Goal: Task Accomplishment & Management: Use online tool/utility

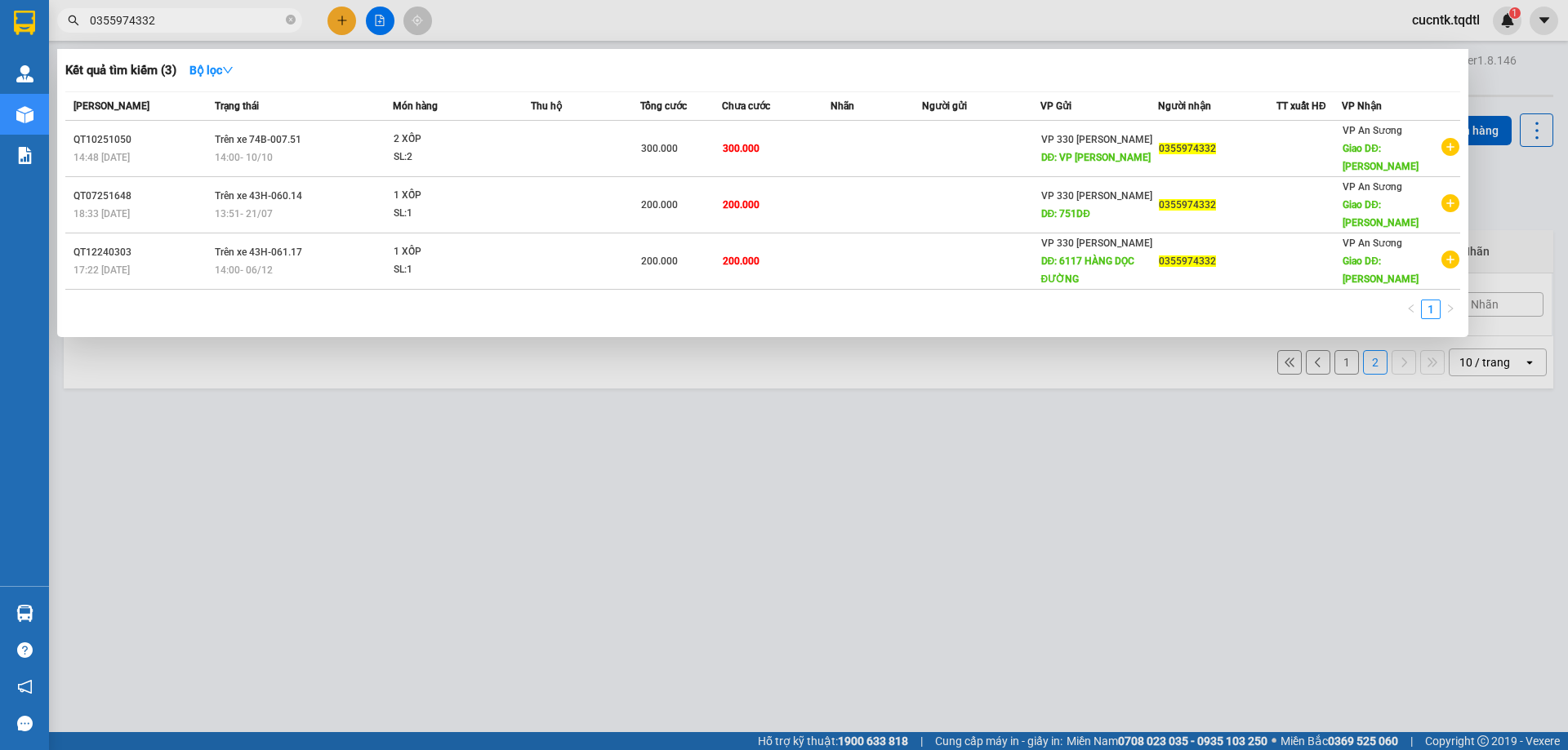
drag, startPoint x: 409, startPoint y: 601, endPoint x: 241, endPoint y: 353, distance: 299.5
click at [409, 601] on div at bounding box center [784, 375] width 1568 height 750
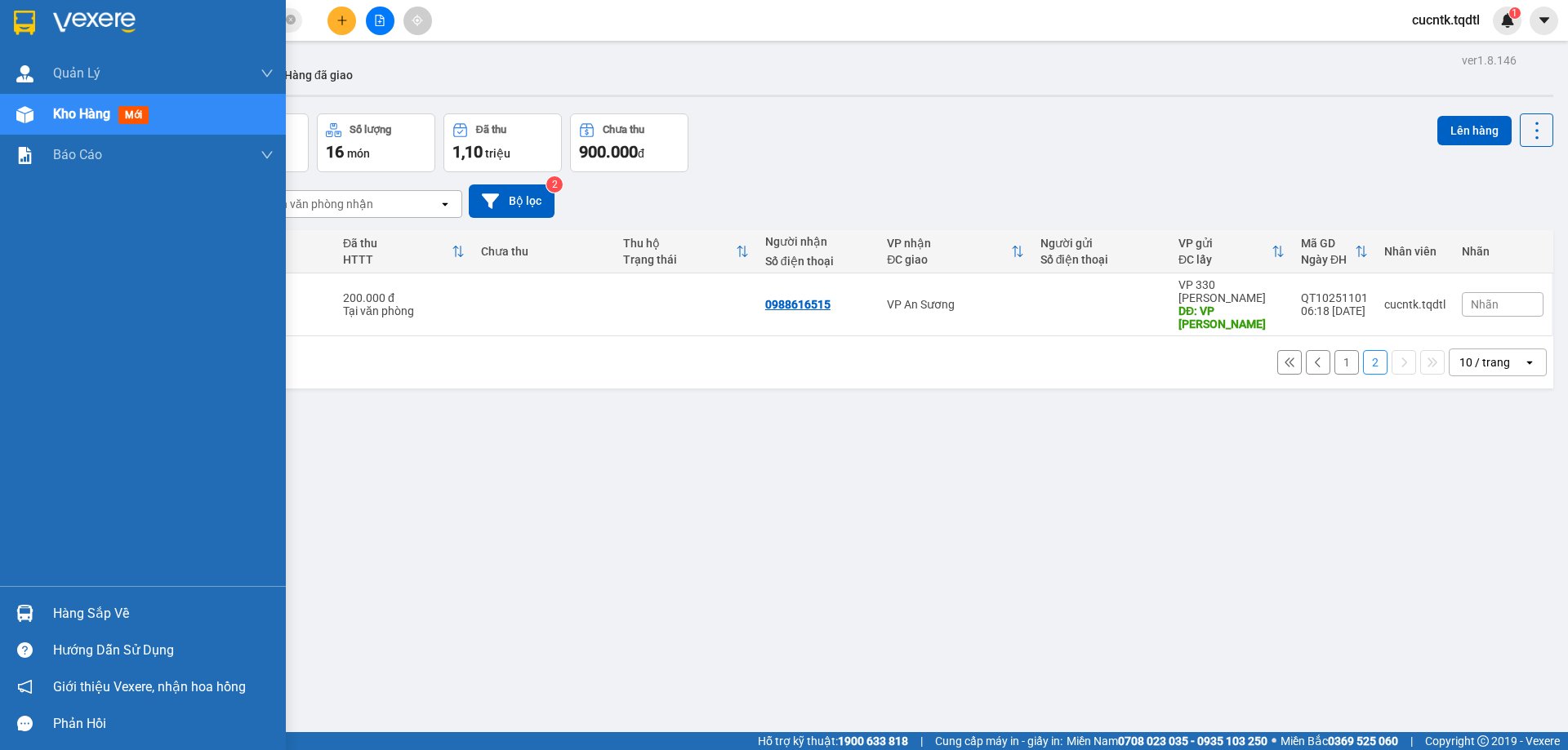
click at [93, 101] on div "Kho hàng mới" at bounding box center [163, 114] width 220 height 41
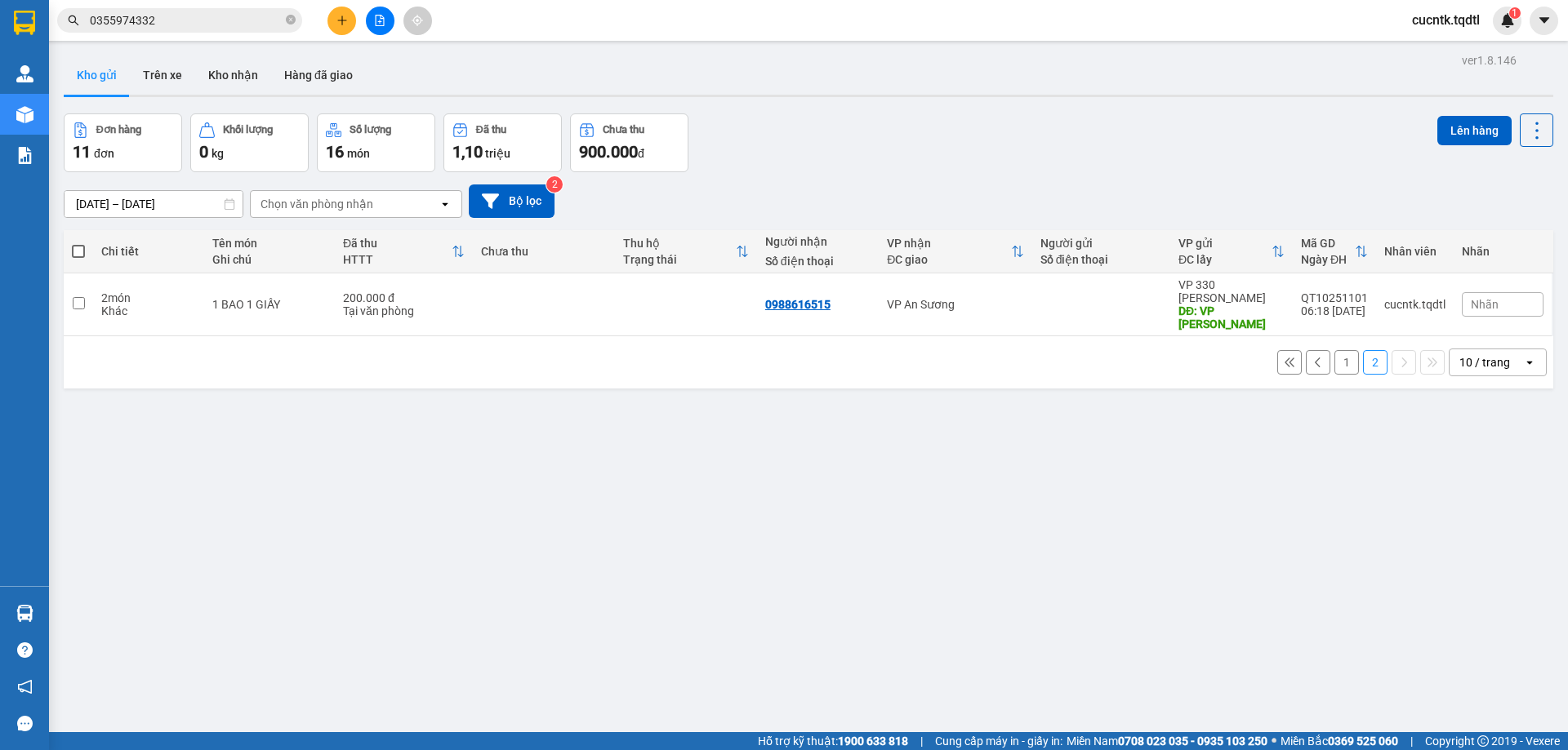
click at [1334, 351] on button "1" at bounding box center [1346, 362] width 24 height 24
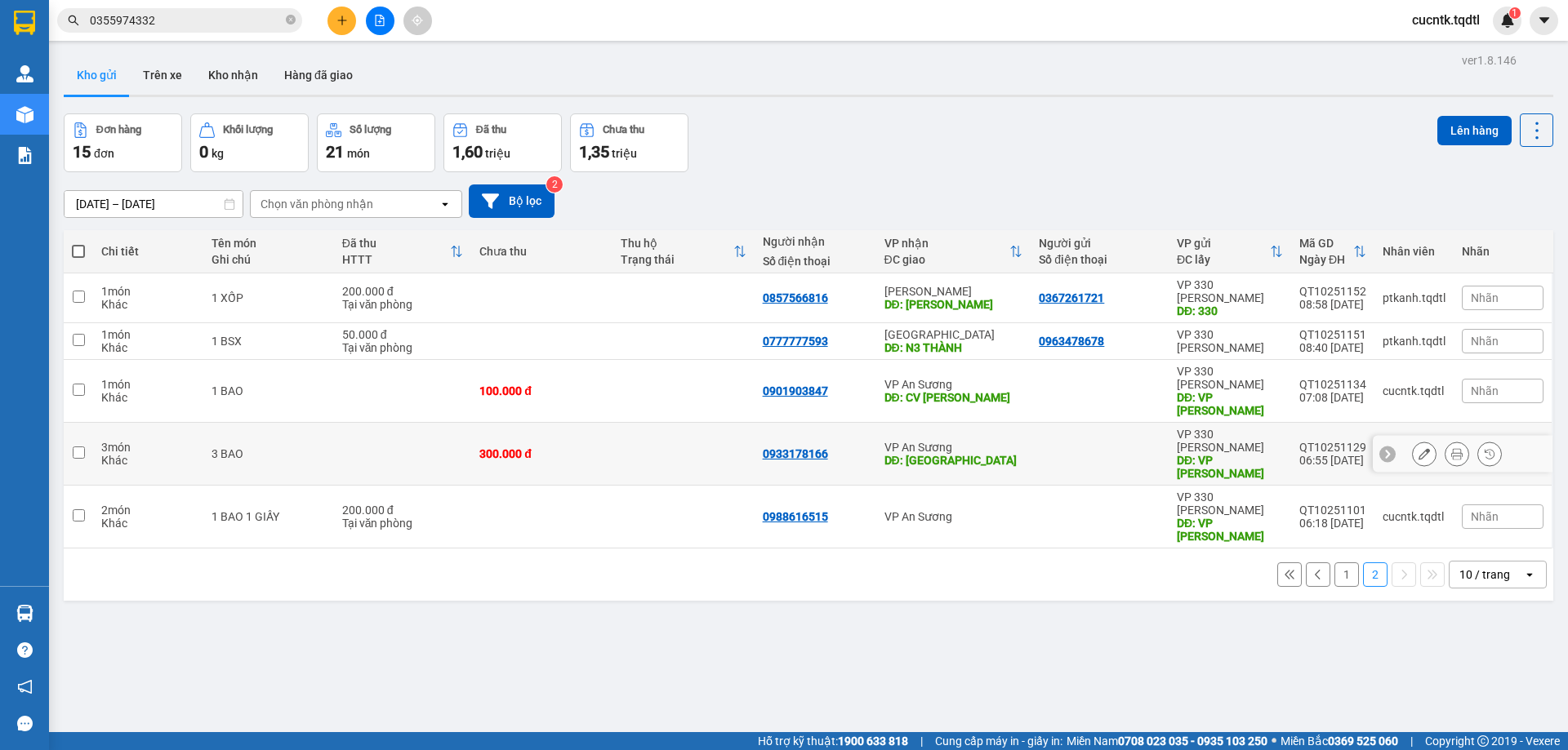
click at [79, 447] on input "checkbox" at bounding box center [79, 453] width 13 height 13
checkbox input "true"
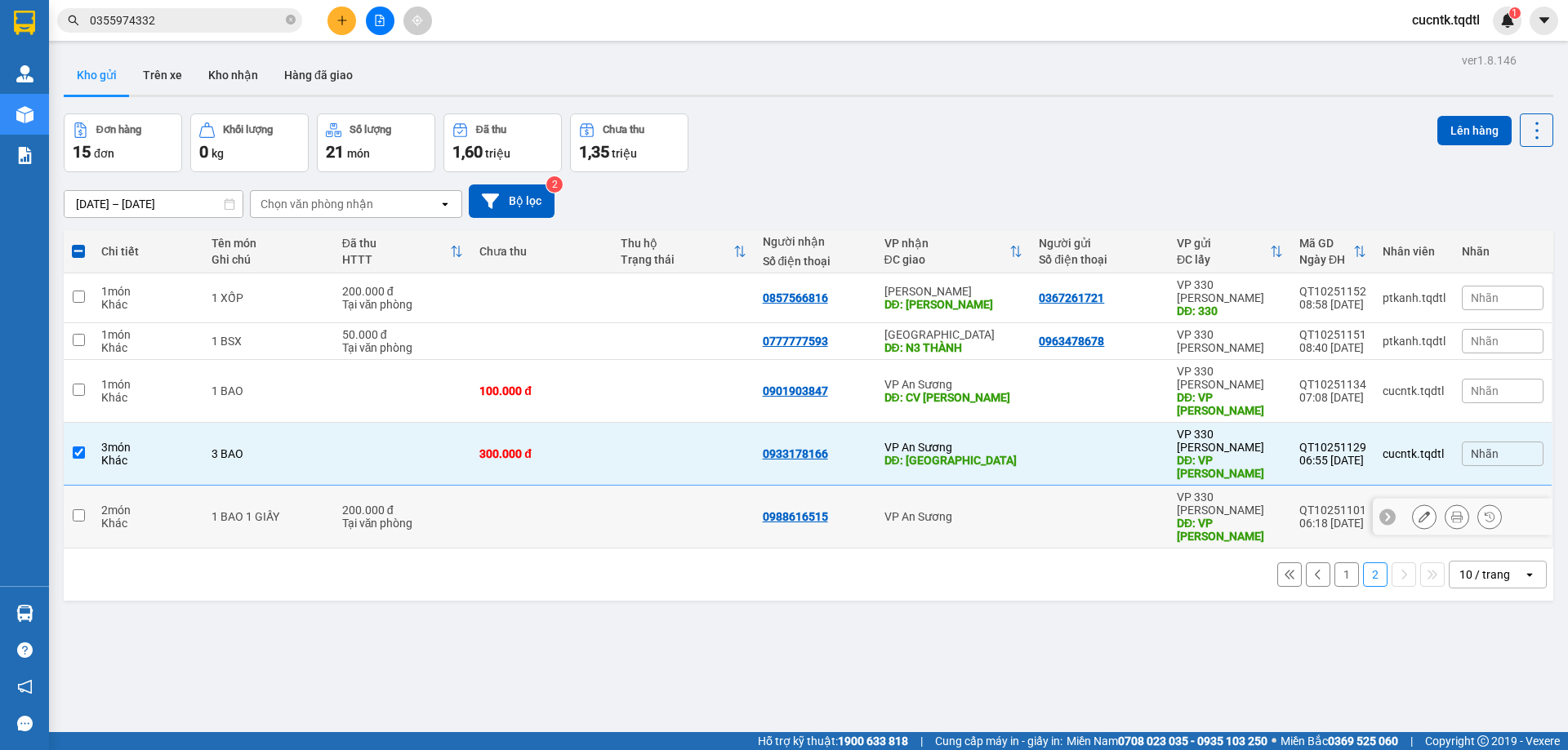
click at [81, 509] on input "checkbox" at bounding box center [79, 515] width 13 height 13
checkbox input "true"
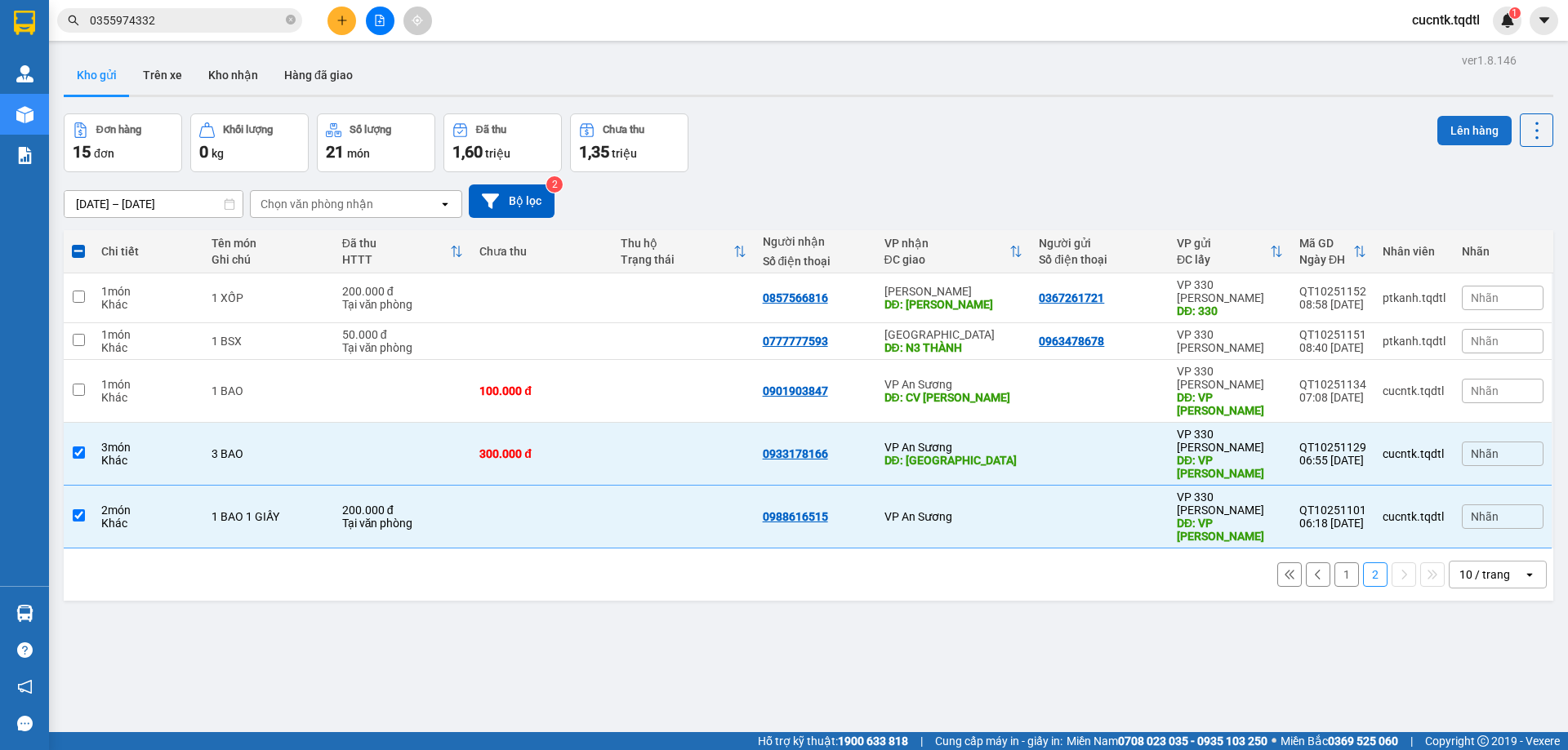
click at [1470, 131] on button "Lên hàng" at bounding box center [1475, 130] width 74 height 29
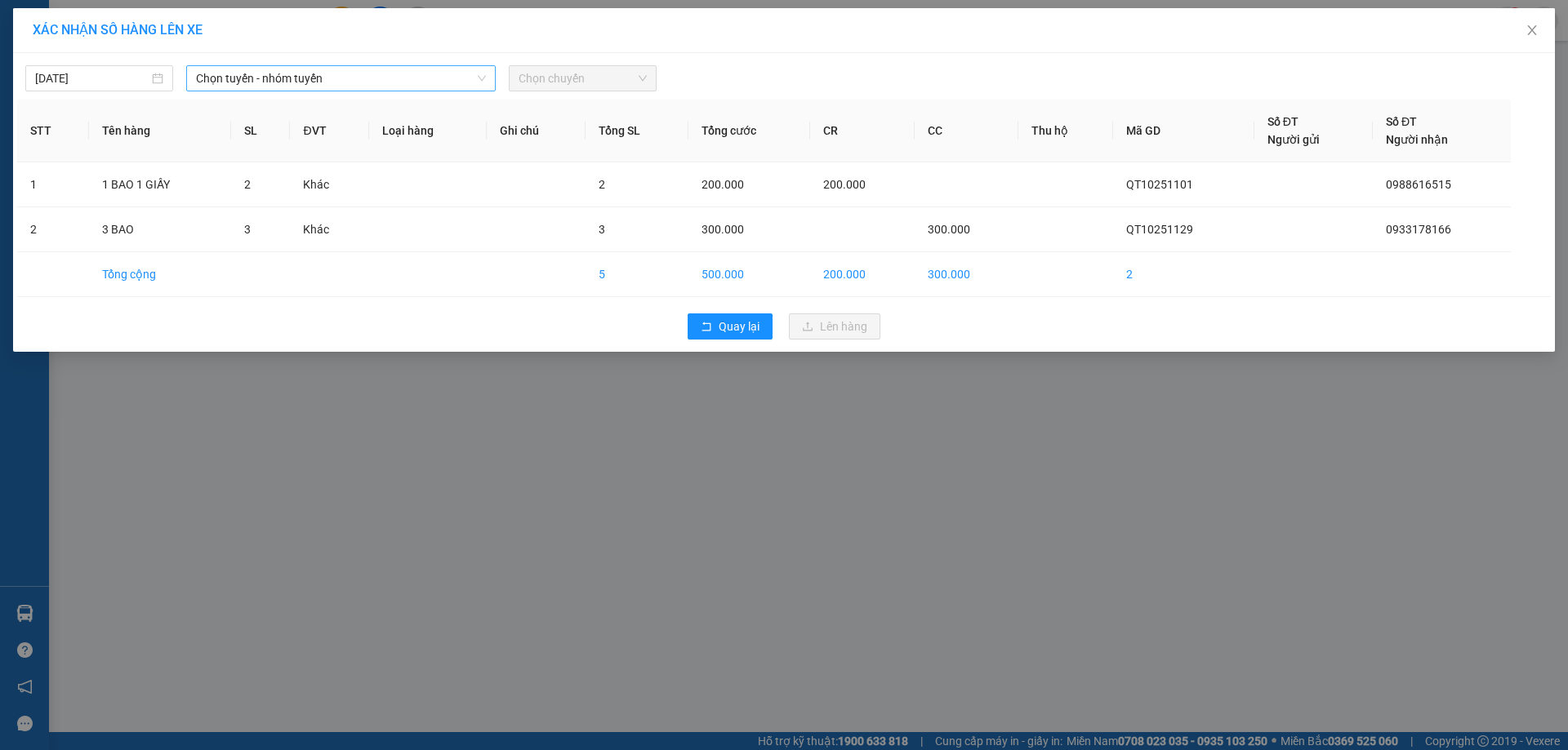
click at [468, 82] on span "Chọn tuyến - nhóm tuyến" at bounding box center [341, 78] width 290 height 24
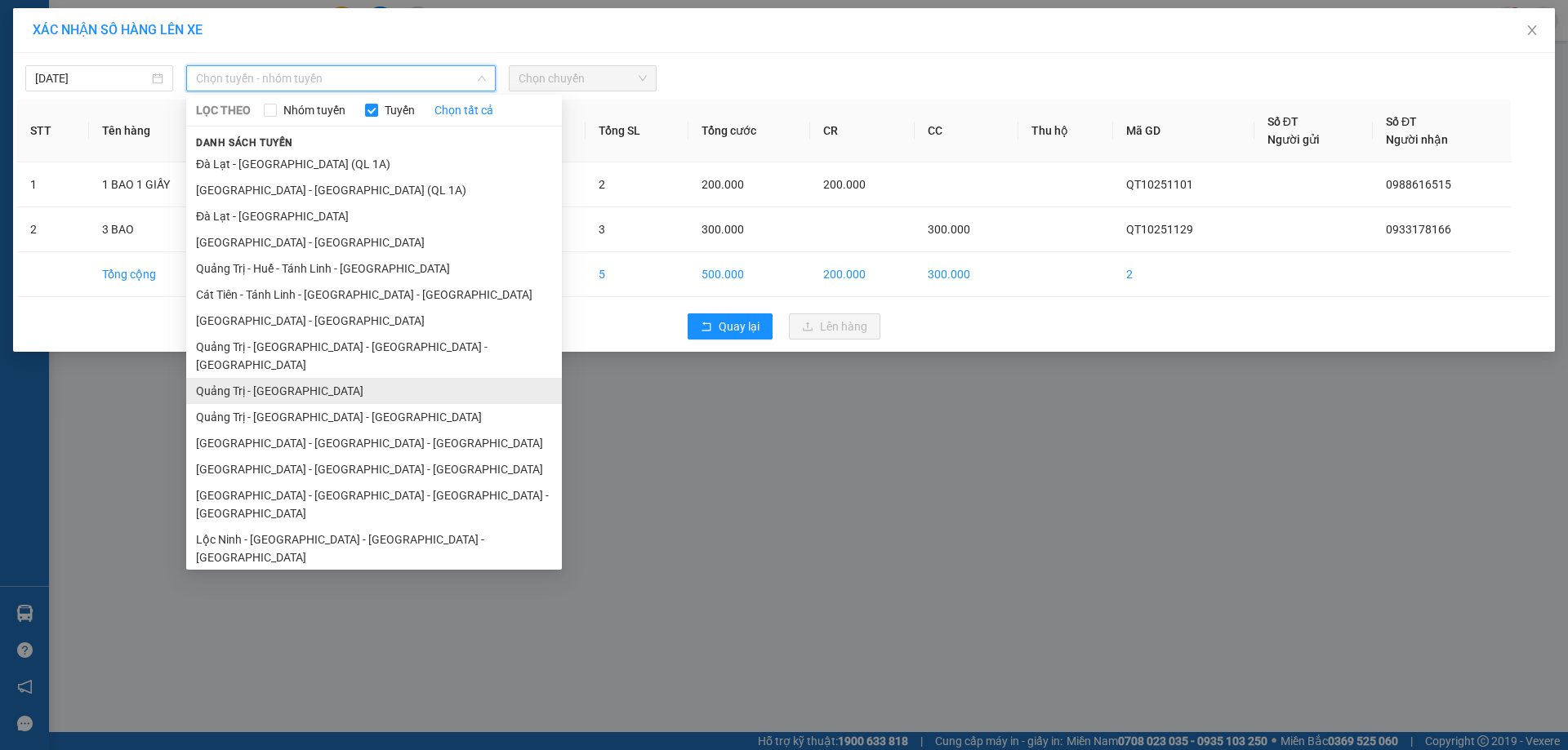
click at [348, 378] on li "Quảng Trị - [GEOGRAPHIC_DATA]" at bounding box center [374, 390] width 376 height 26
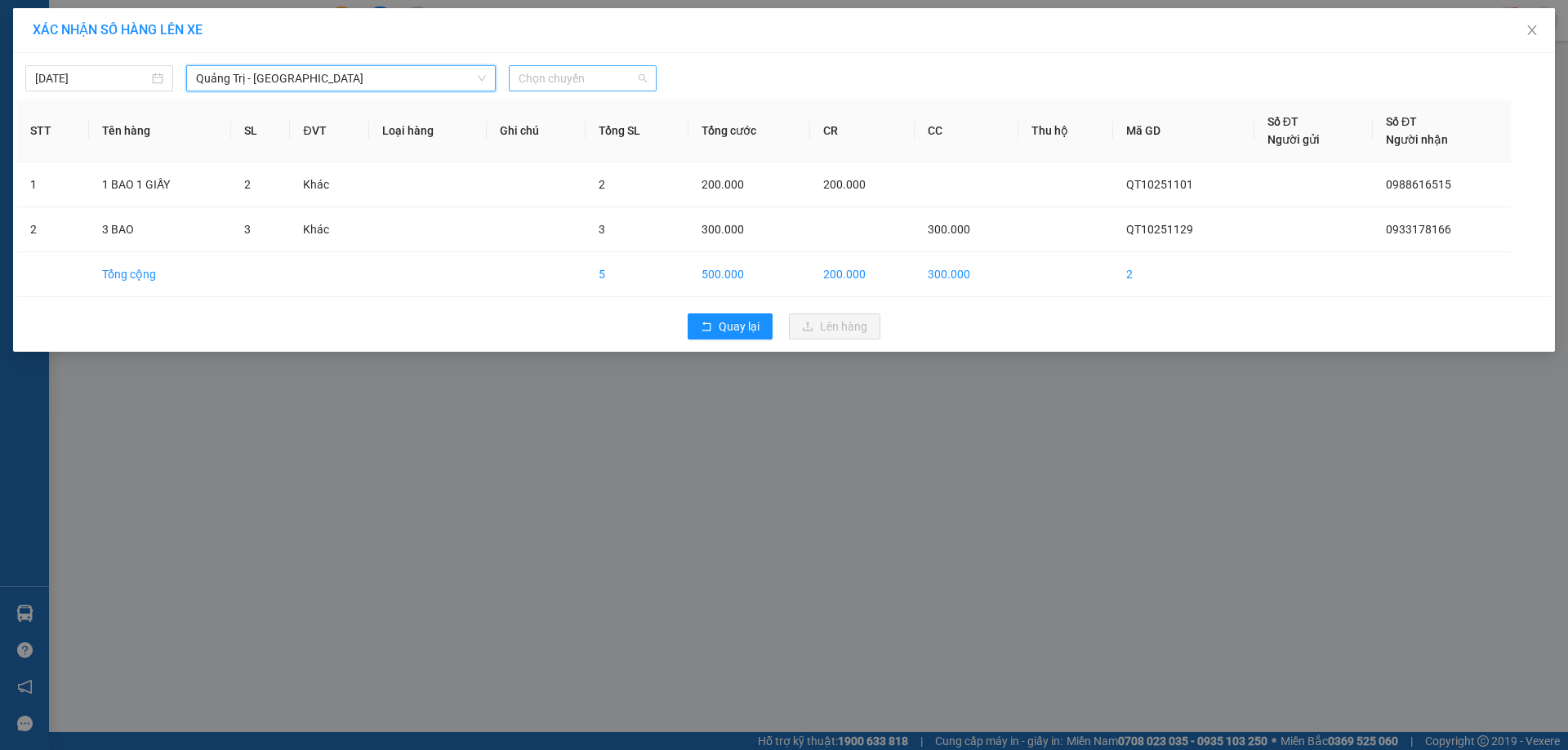
click at [601, 78] on span "Chọn chuyến" at bounding box center [582, 78] width 129 height 24
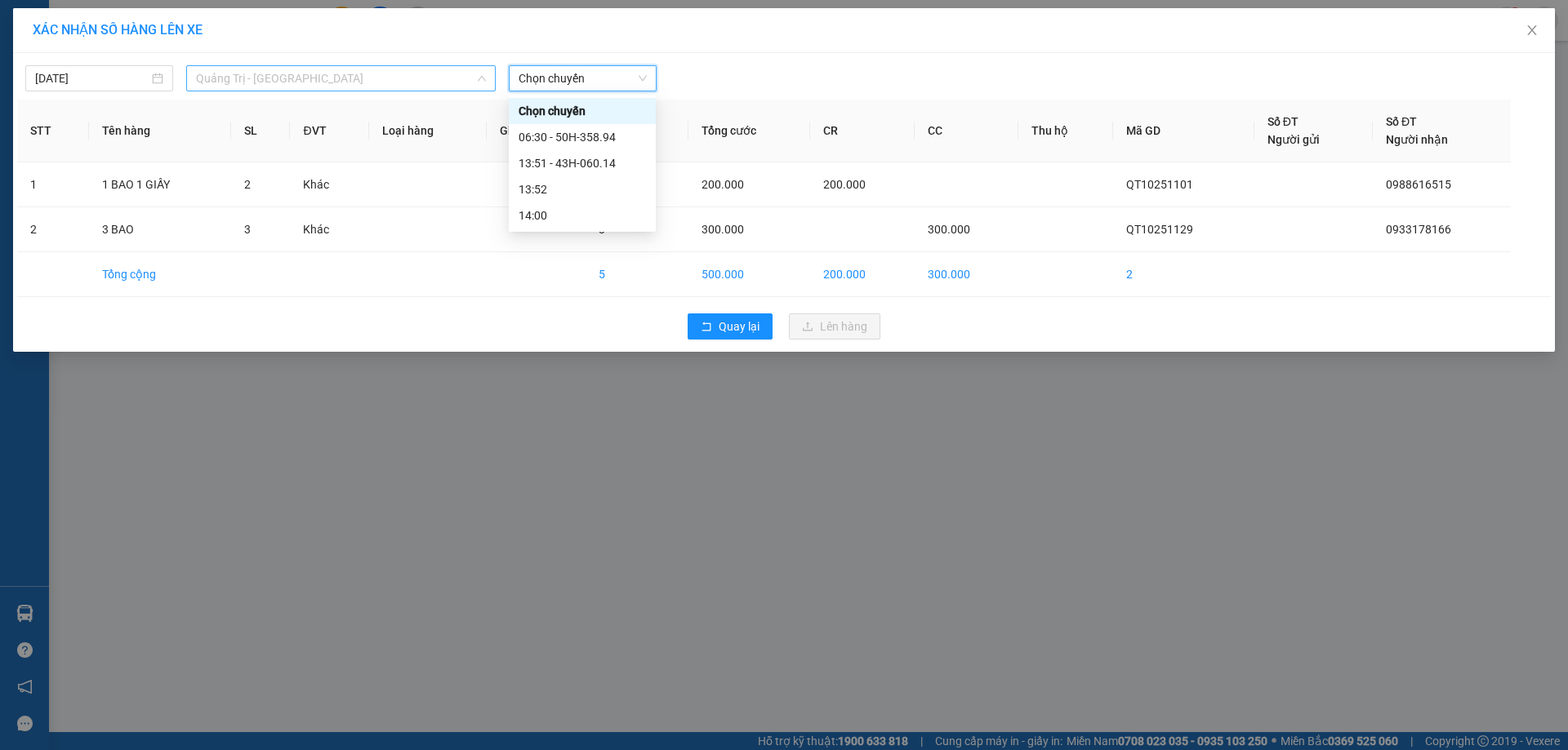
click at [359, 82] on span "Quảng Trị - [GEOGRAPHIC_DATA]" at bounding box center [341, 78] width 290 height 24
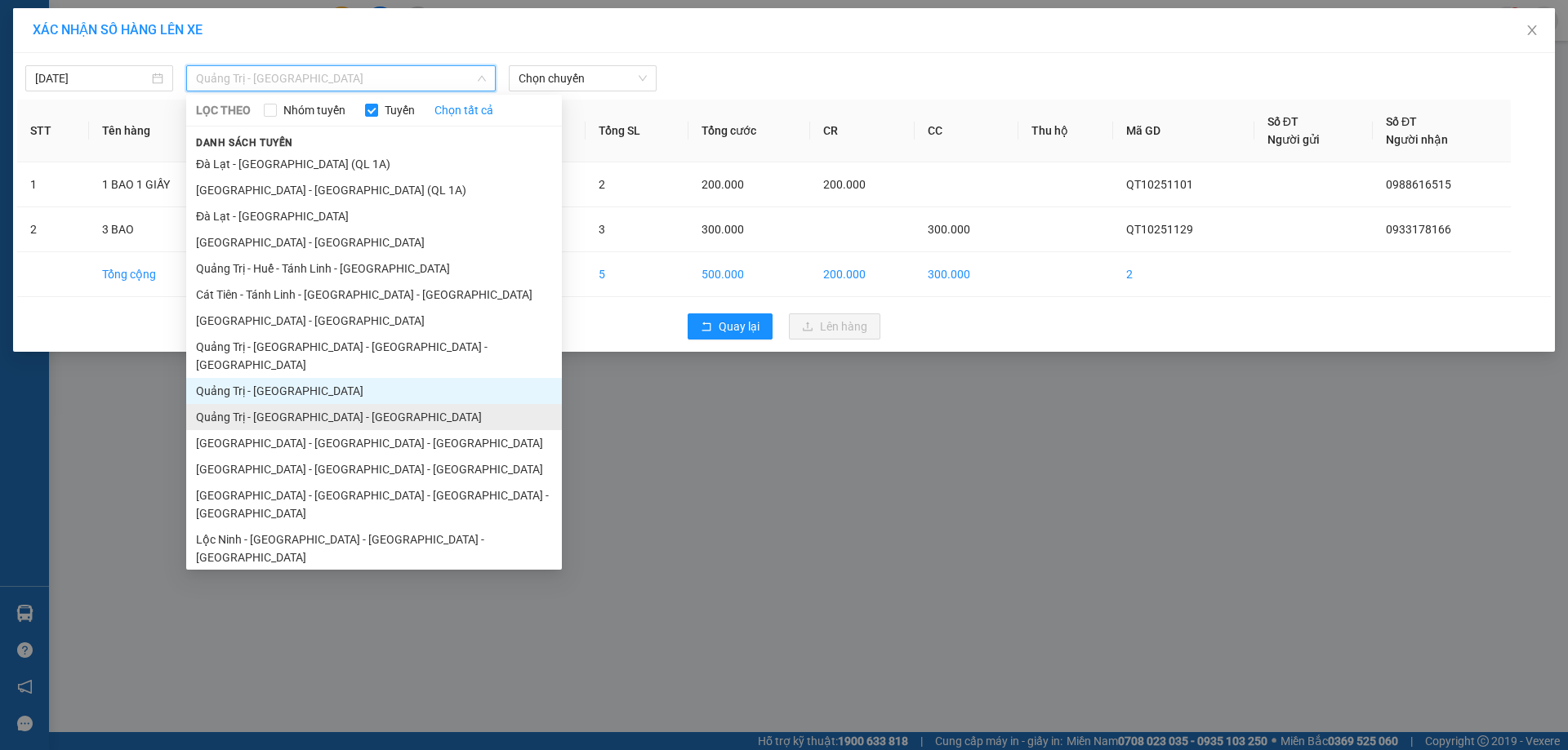
click at [396, 410] on li "Quảng Trị - [GEOGRAPHIC_DATA] - [GEOGRAPHIC_DATA]" at bounding box center [374, 417] width 376 height 26
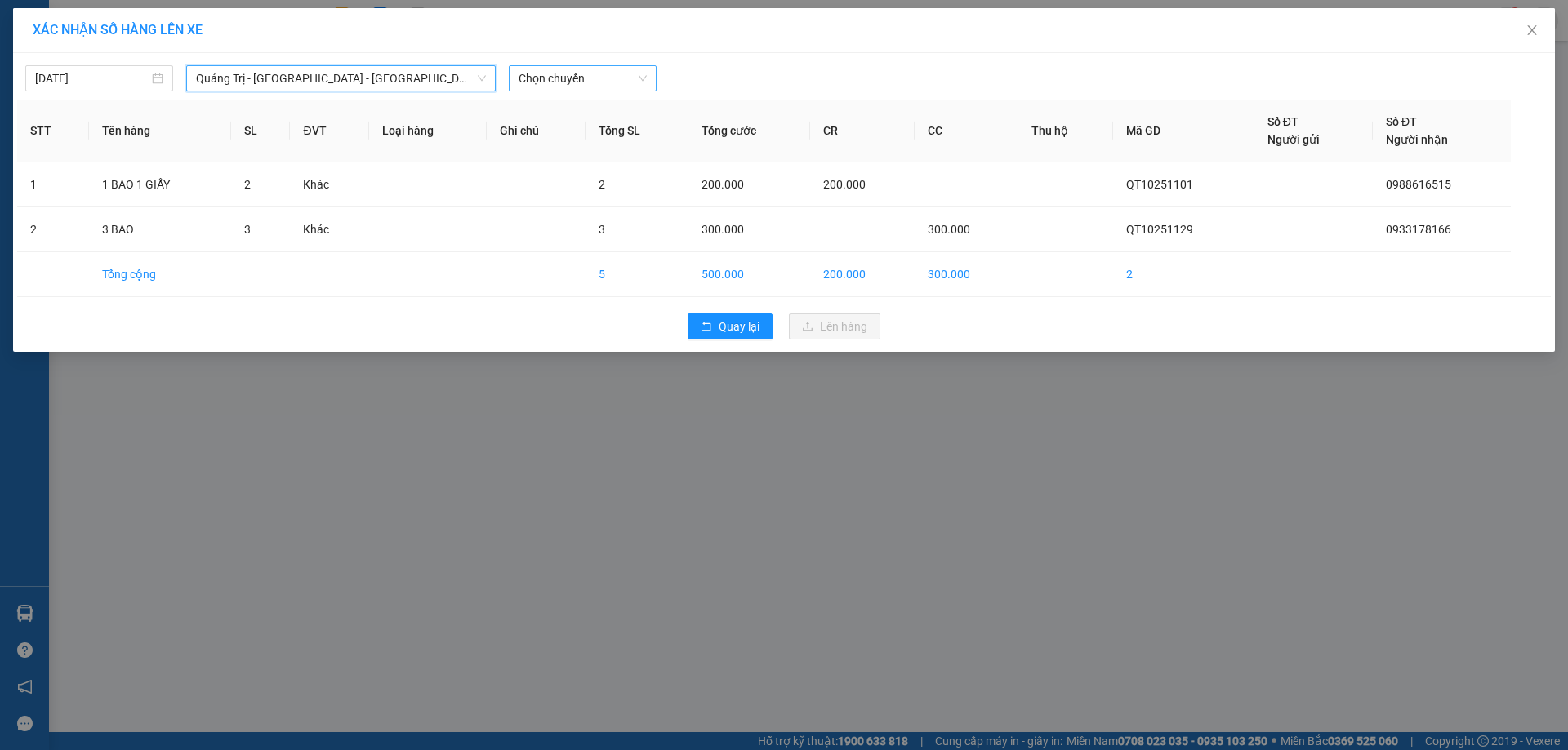
click at [558, 73] on span "Chọn chuyến" at bounding box center [582, 78] width 129 height 24
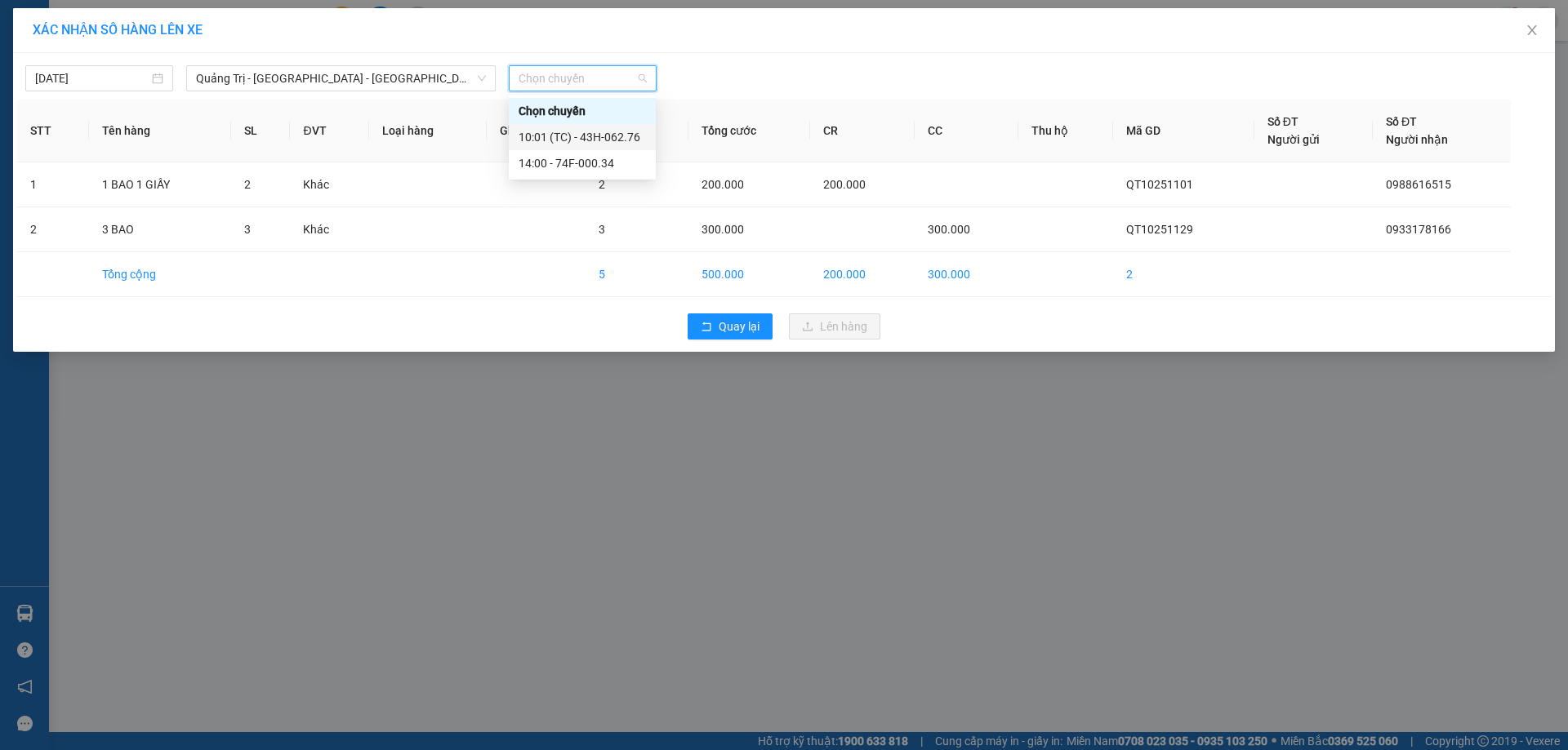
click at [622, 139] on div "10:01 (TC) - 43H-062.76" at bounding box center [582, 138] width 128 height 18
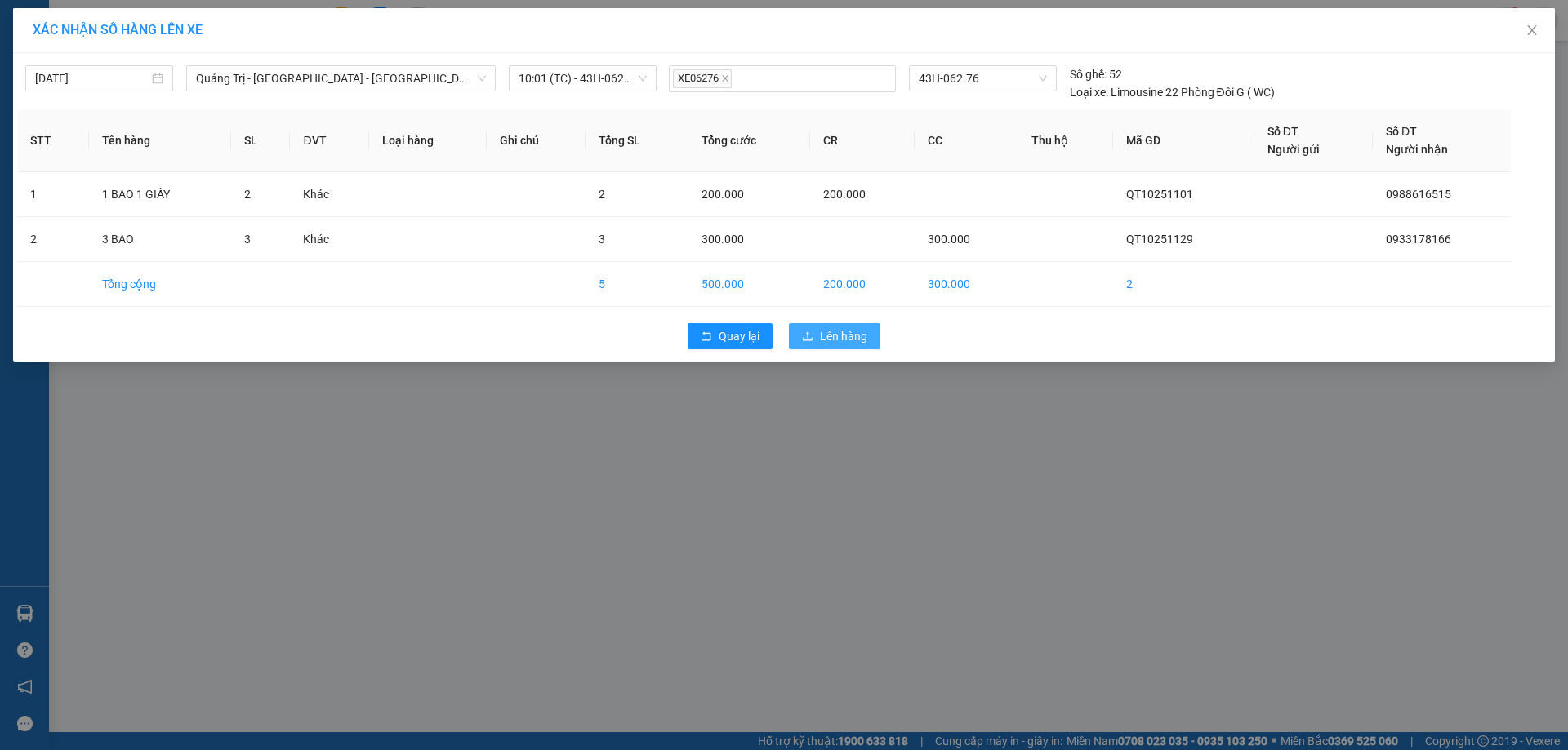
click at [841, 341] on span "Lên hàng" at bounding box center [843, 336] width 47 height 18
